Goal: Find specific page/section: Find specific page/section

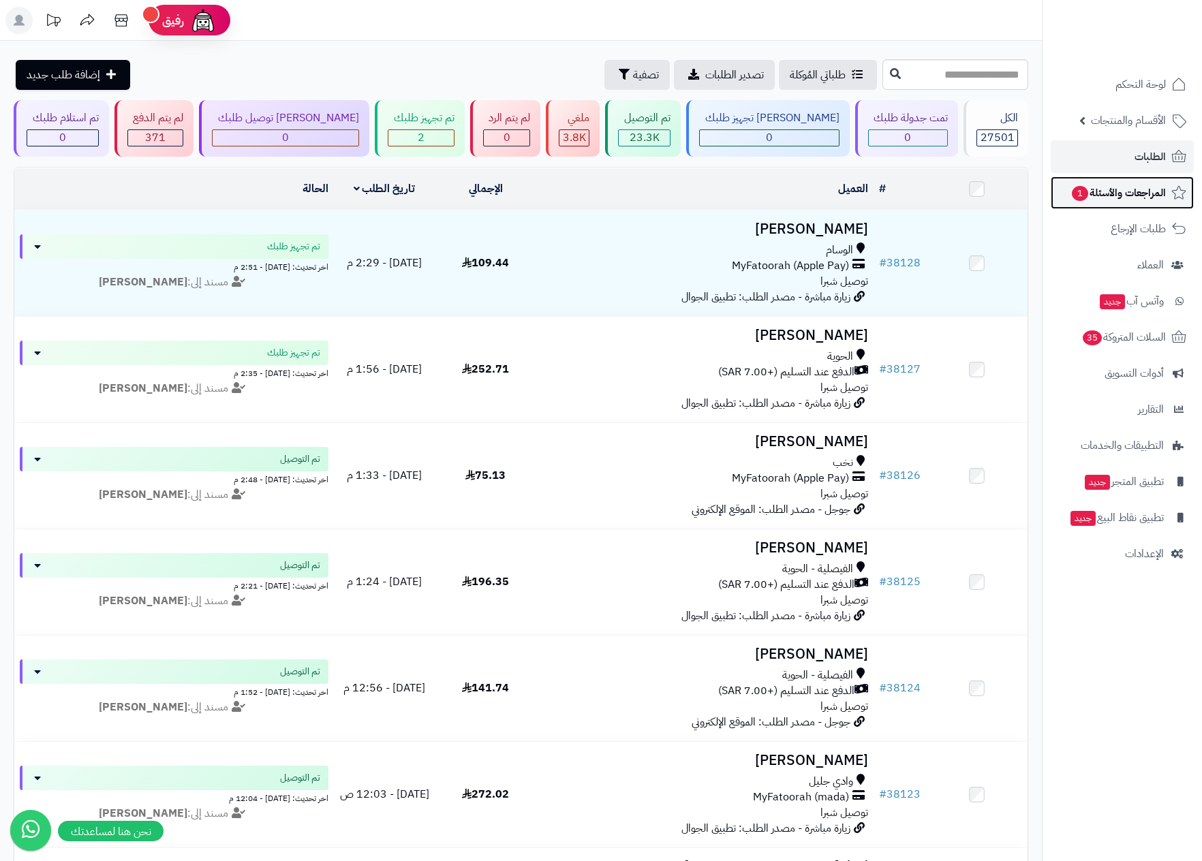
click at [1143, 188] on span "المراجعات والأسئلة 1" at bounding box center [1117, 192] width 95 height 19
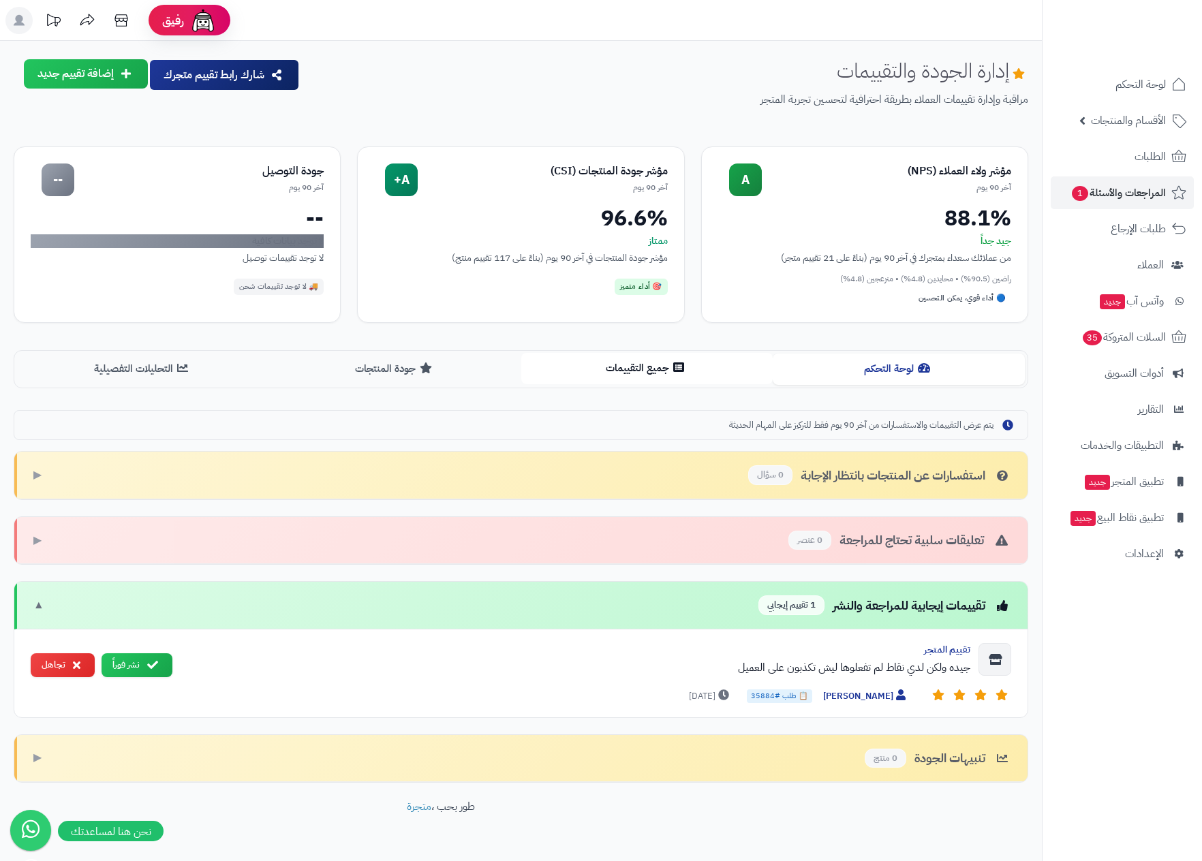
click at [579, 372] on button "جميع التقييمات" at bounding box center [647, 368] width 252 height 31
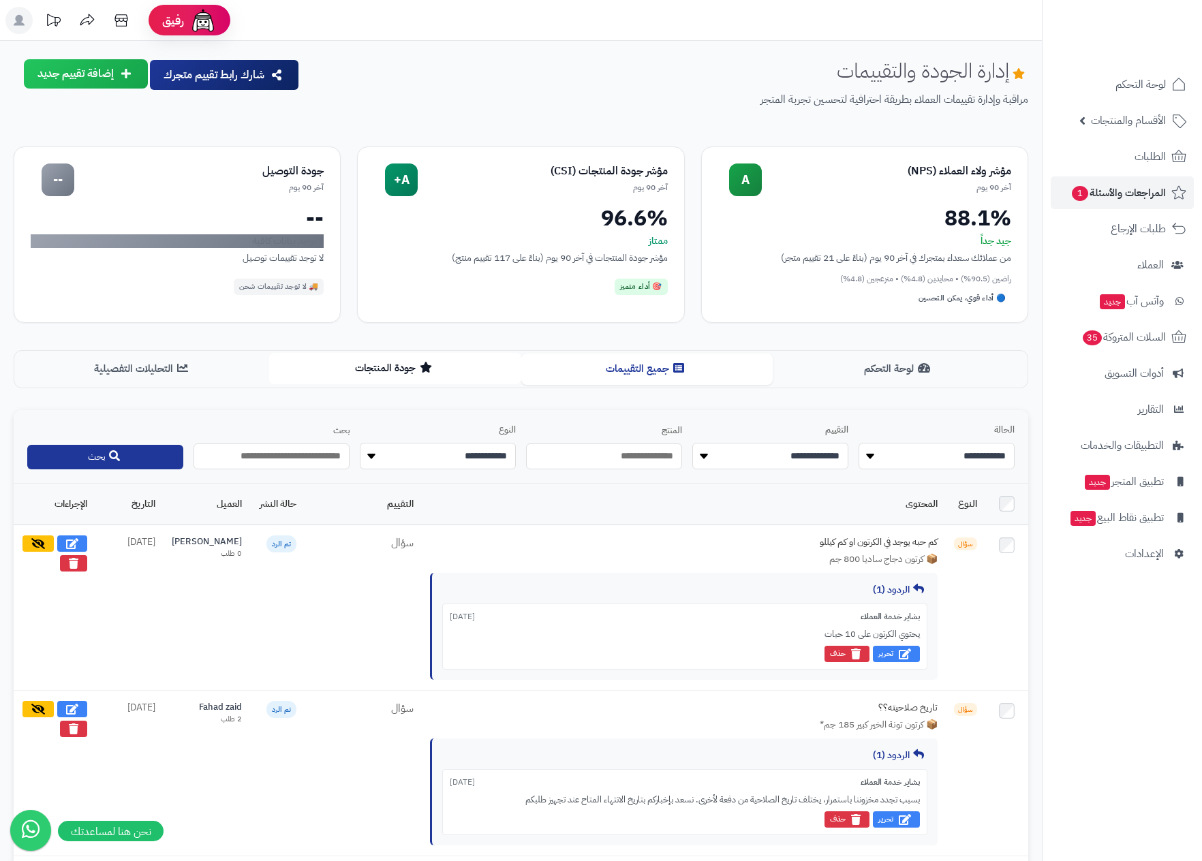
click at [378, 364] on button "جودة المنتجات" at bounding box center [395, 368] width 252 height 31
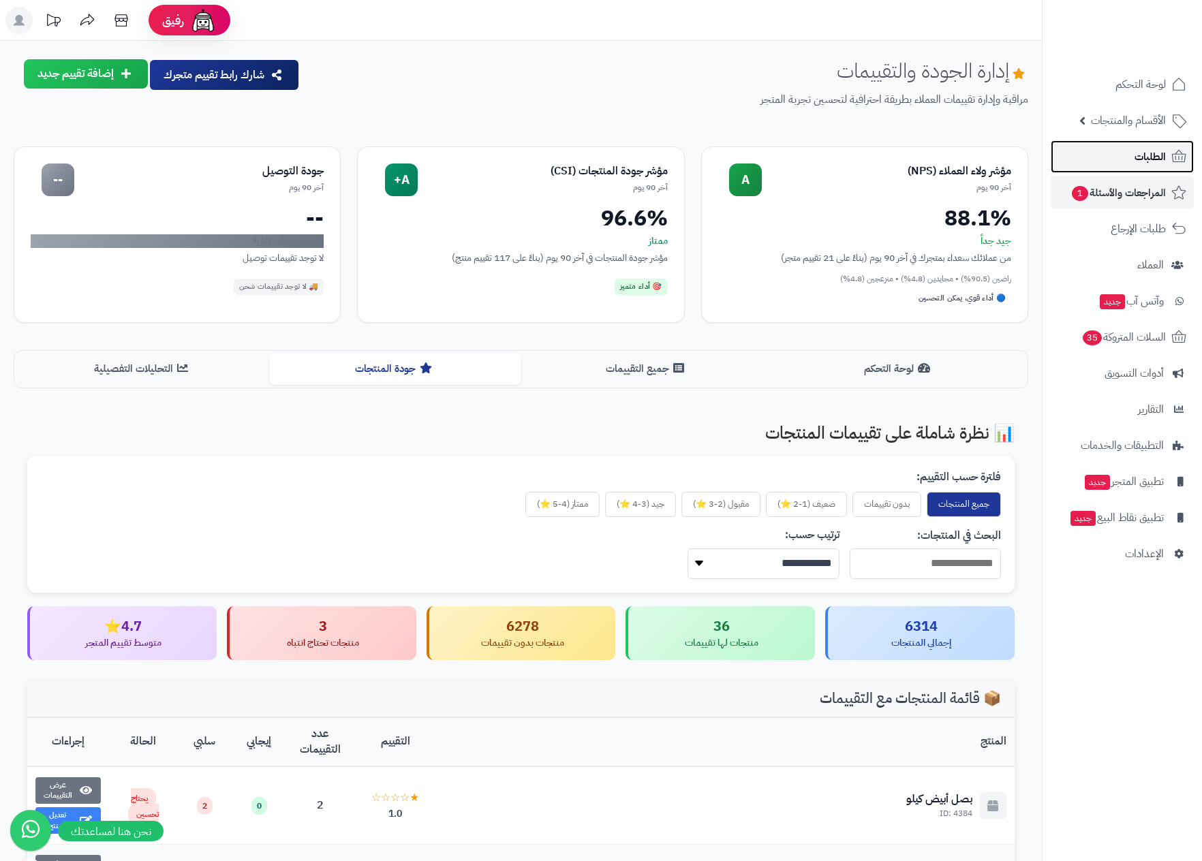
click at [1162, 149] on span "الطلبات" at bounding box center [1149, 156] width 31 height 19
